Goal: Task Accomplishment & Management: Use online tool/utility

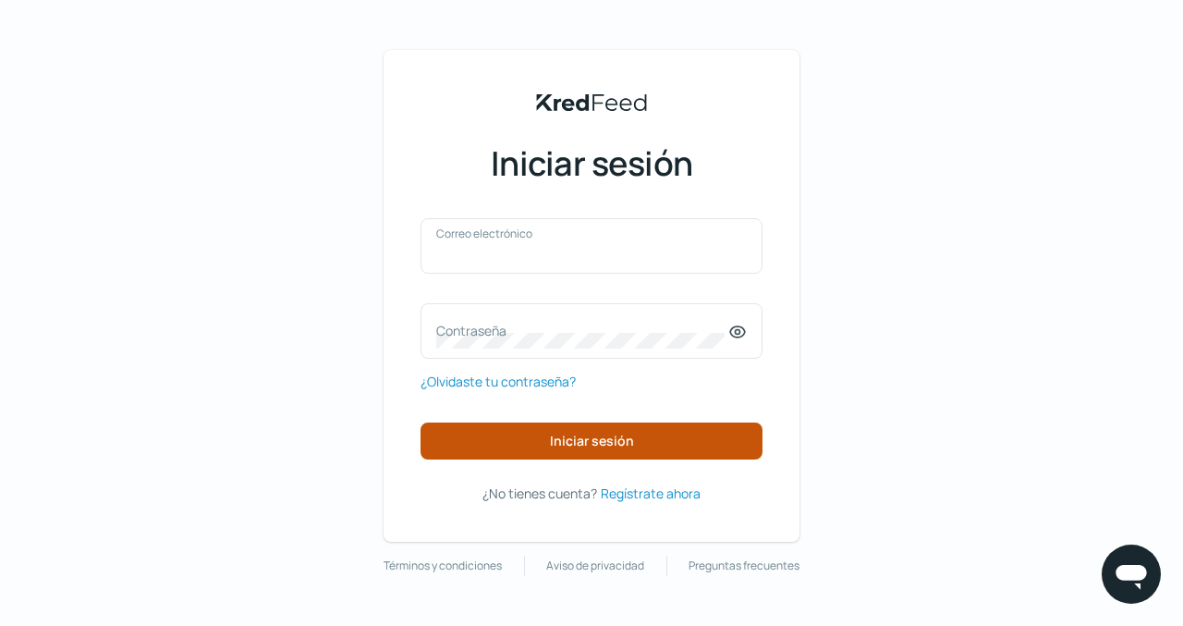
type input "[EMAIL_ADDRESS][DOMAIN_NAME]"
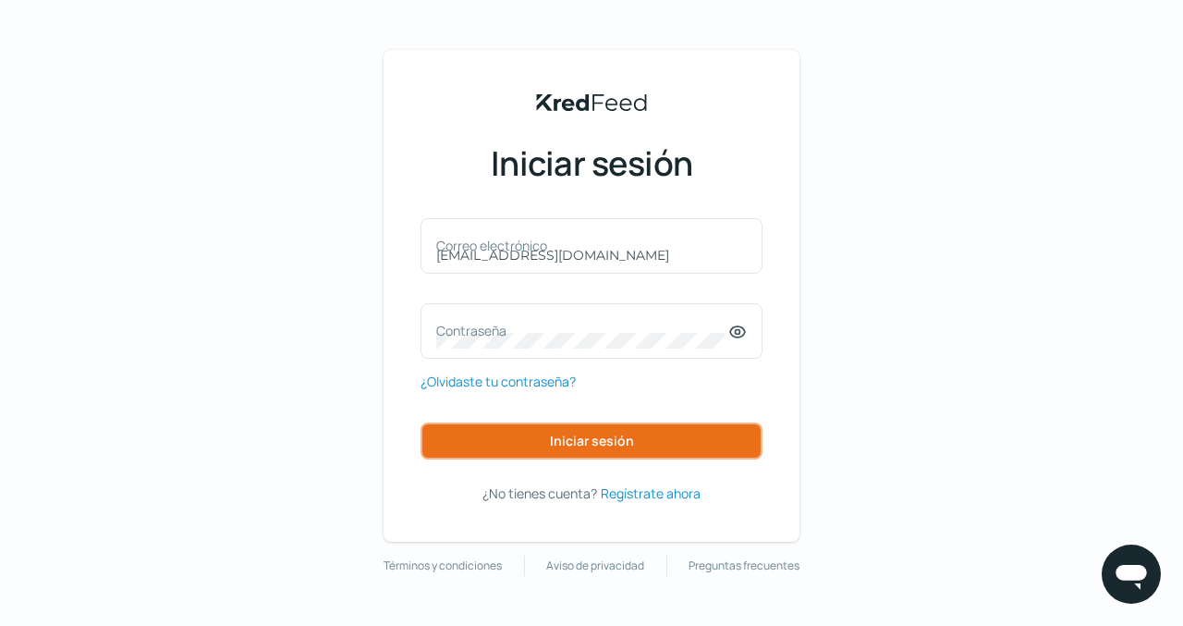
click at [587, 436] on font "Iniciar sesión" at bounding box center [592, 441] width 84 height 18
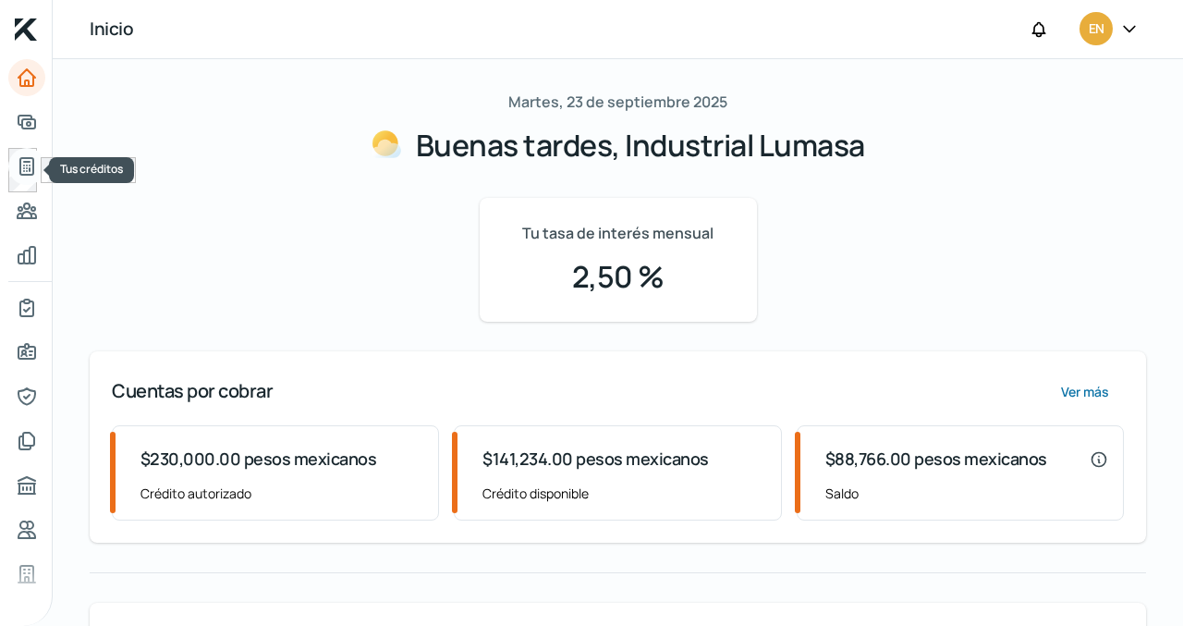
click at [22, 164] on icon "Tus créditos" at bounding box center [27, 166] width 22 height 22
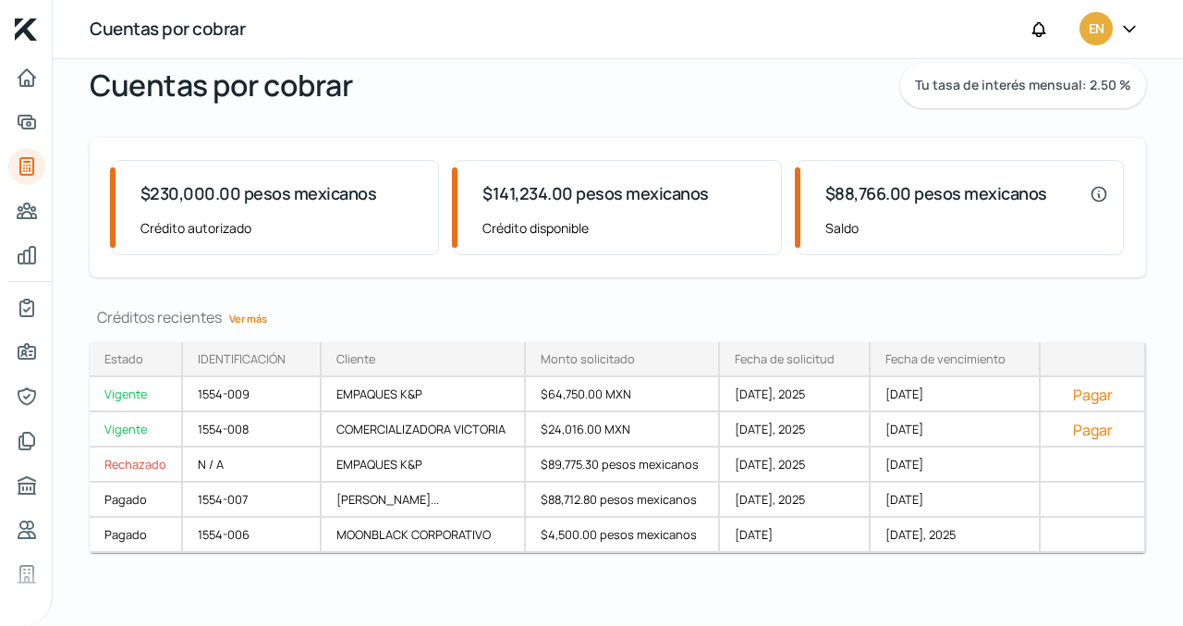
scroll to position [61, 0]
click at [117, 426] on font "Vigente" at bounding box center [125, 428] width 43 height 17
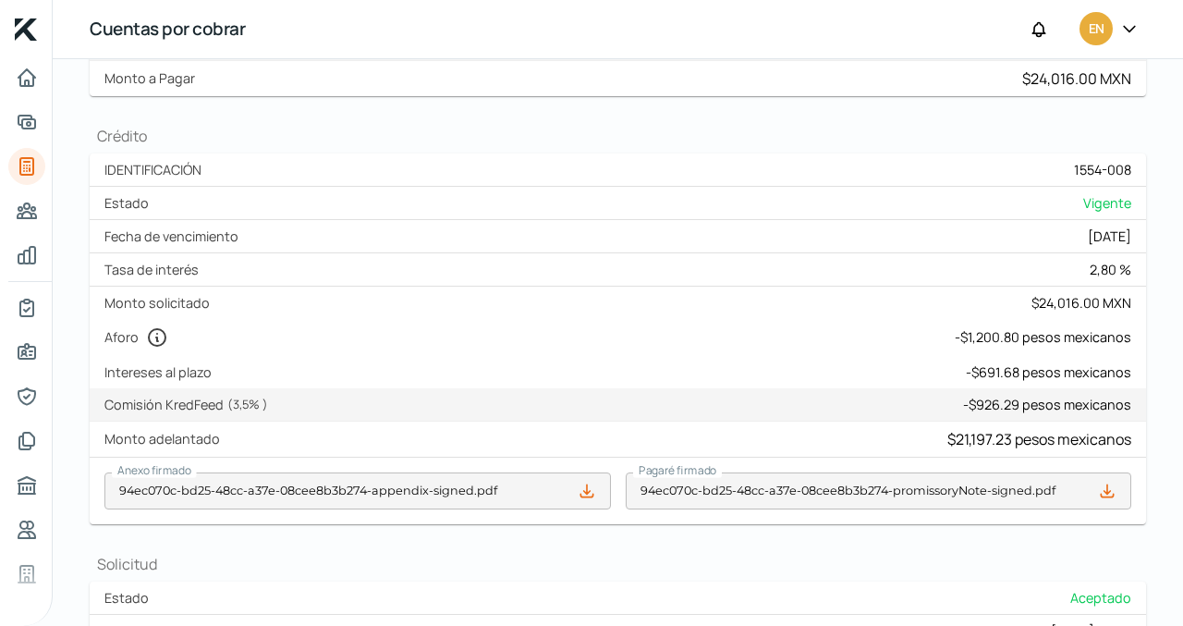
scroll to position [208, 0]
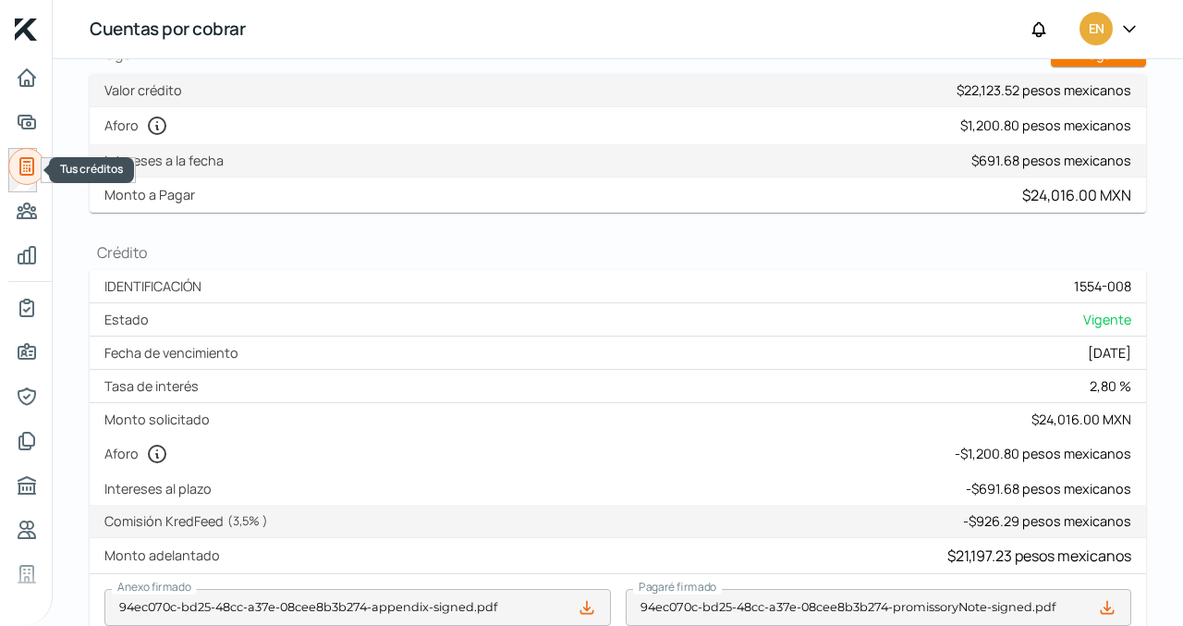
click at [26, 162] on icon "Tus créditos" at bounding box center [26, 166] width 13 height 17
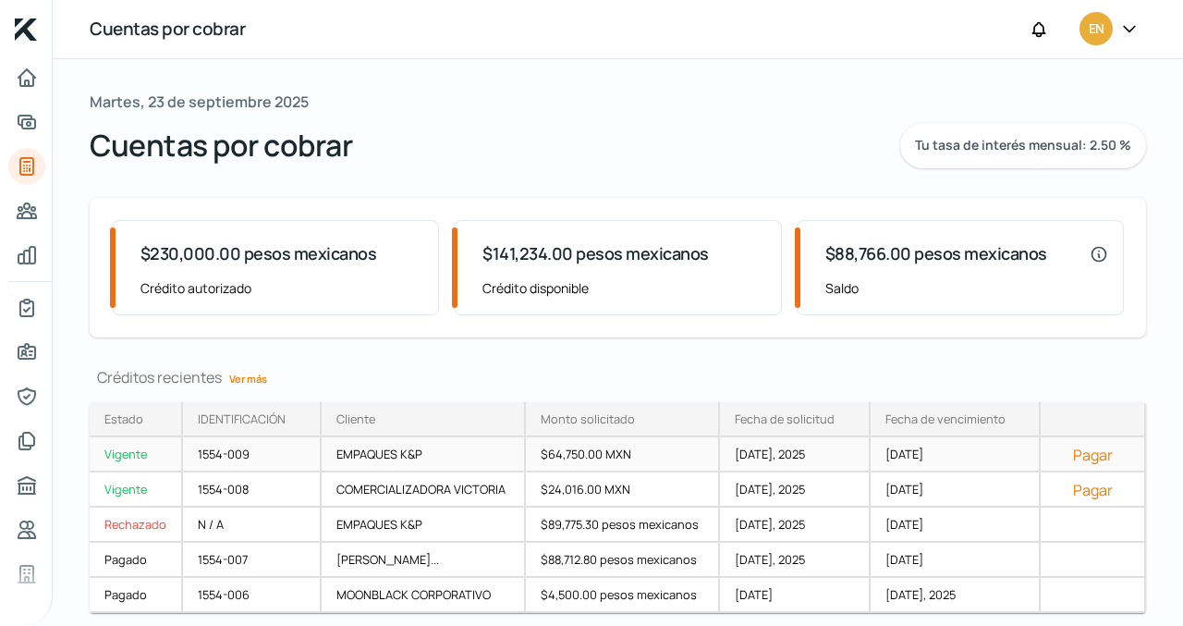
click at [907, 452] on font "[DATE]" at bounding box center [905, 454] width 38 height 17
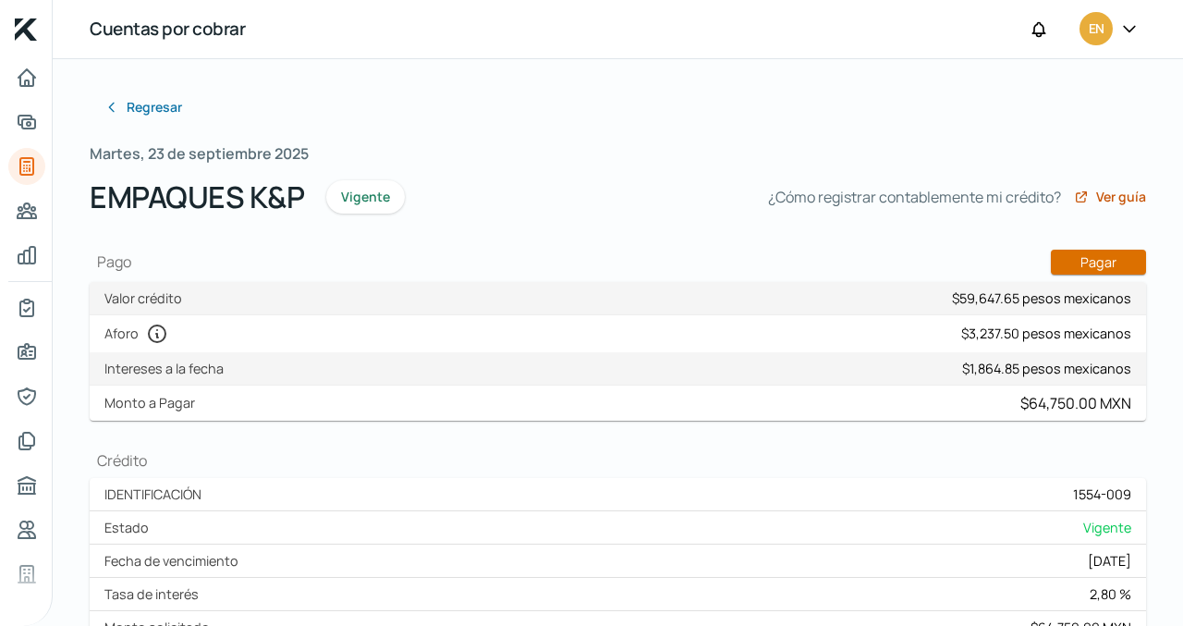
click at [1081, 262] on font "Pagar" at bounding box center [1099, 262] width 36 height 18
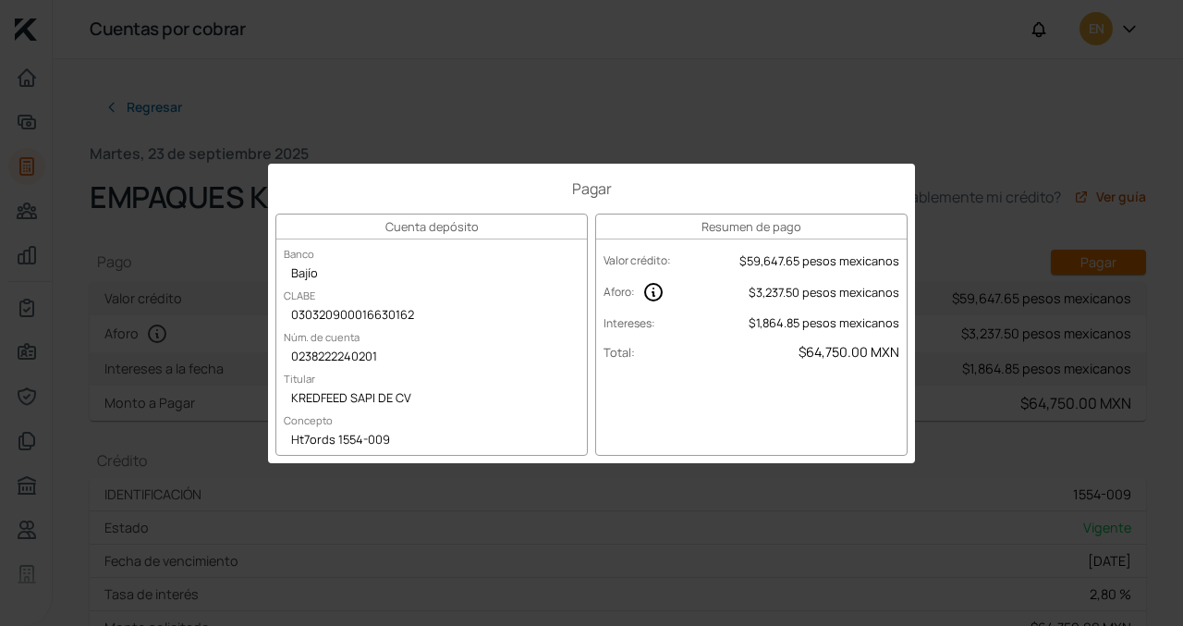
click at [960, 148] on div "Pagar Cuenta depósito Banco Bajío CLABE 030320900016630162 Núm. de cuenta 02382…" at bounding box center [591, 313] width 1183 height 626
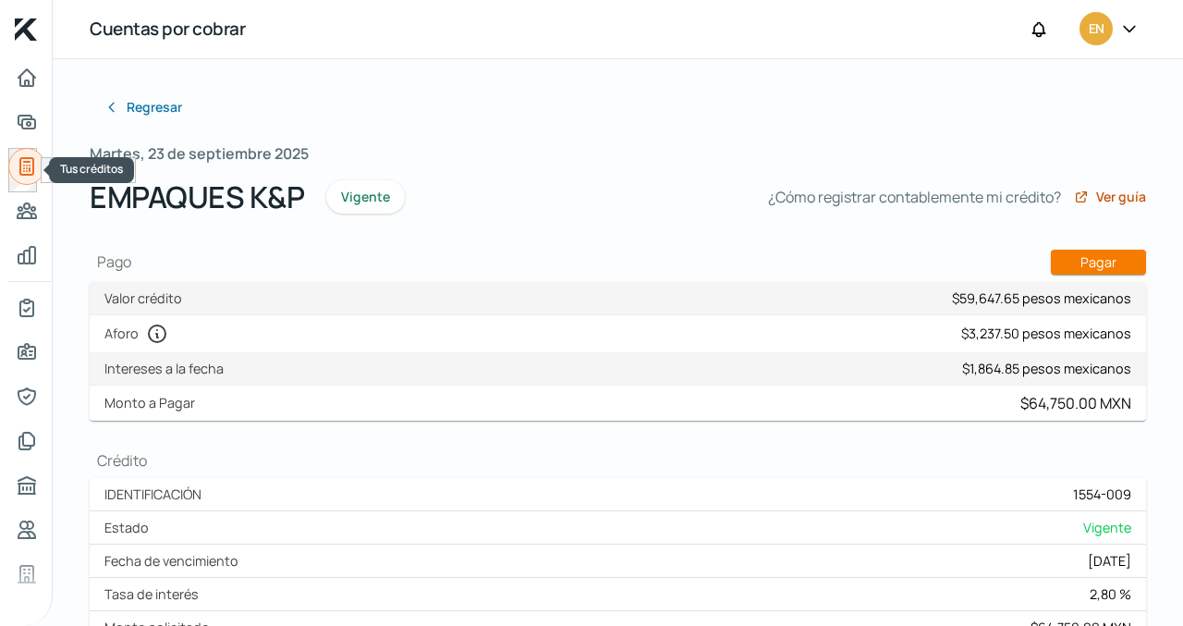
click at [28, 158] on icon "Tus créditos" at bounding box center [26, 166] width 13 height 17
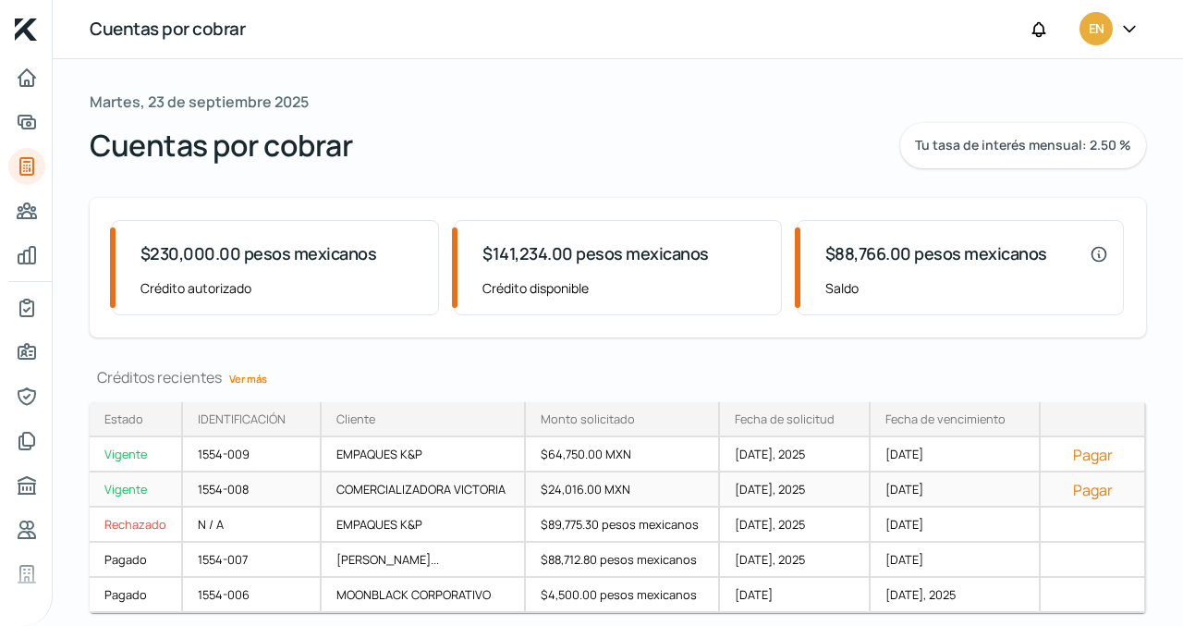
click at [1082, 487] on font "Pagar" at bounding box center [1093, 490] width 40 height 20
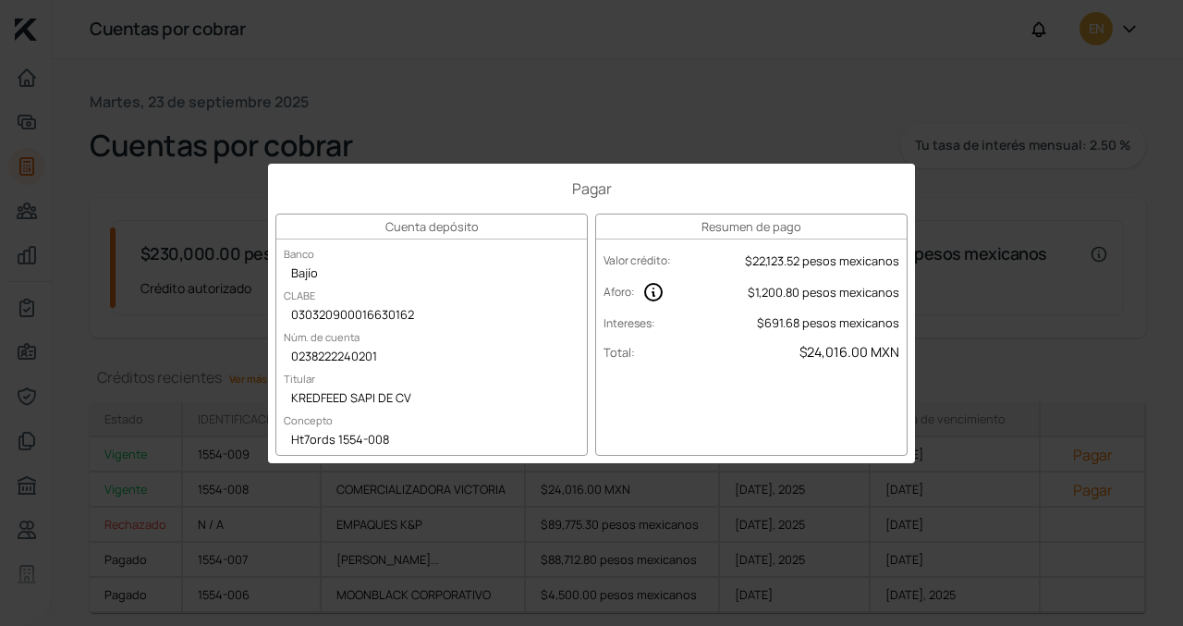
click at [931, 104] on div "Pagar Cuenta depósito Banco Bajío CLABE 030320900016630162 Núm. de cuenta 02382…" at bounding box center [591, 313] width 1183 height 626
